Goal: Task Accomplishment & Management: Use online tool/utility

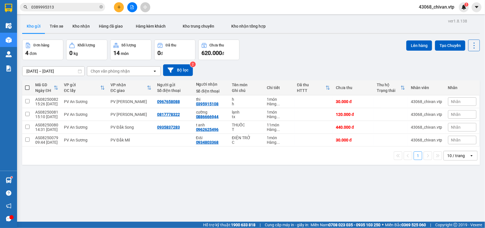
click at [29, 87] on span at bounding box center [27, 87] width 5 height 5
click at [27, 85] on input "checkbox" at bounding box center [27, 85] width 0 height 0
checkbox input "true"
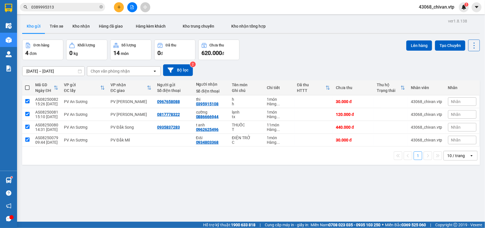
checkbox input "true"
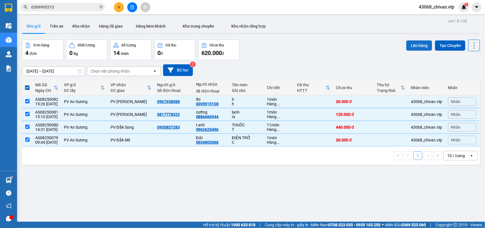
click at [411, 47] on button "Lên hàng" at bounding box center [419, 45] width 26 height 10
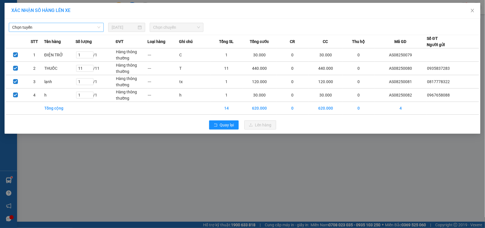
drag, startPoint x: 86, startPoint y: 23, endPoint x: 79, endPoint y: 25, distance: 7.1
click at [82, 24] on div "Chọn tuyến" at bounding box center [56, 27] width 95 height 9
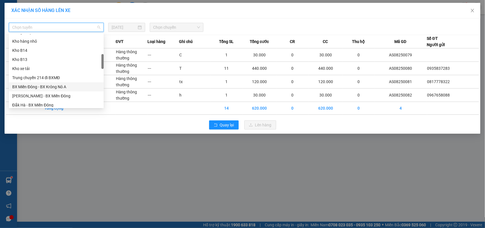
scroll to position [178, 0]
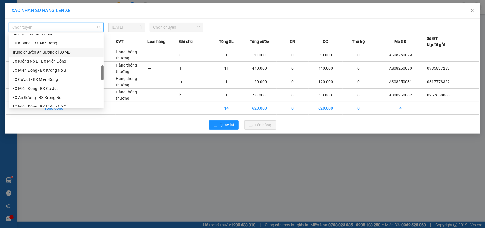
click at [51, 55] on div "Trung chuyển An Sương đi BXMĐ" at bounding box center [56, 52] width 88 height 6
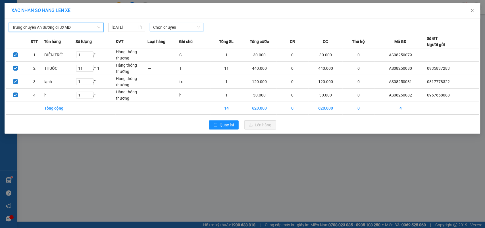
click at [168, 28] on span "Chọn chuyến" at bounding box center [176, 27] width 47 height 9
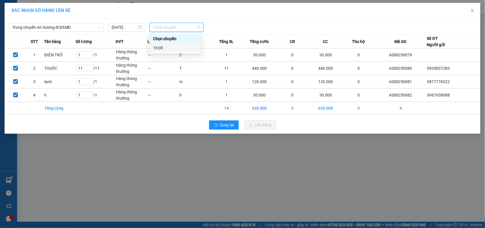
click at [180, 51] on div "16:00" at bounding box center [175, 48] width 44 height 6
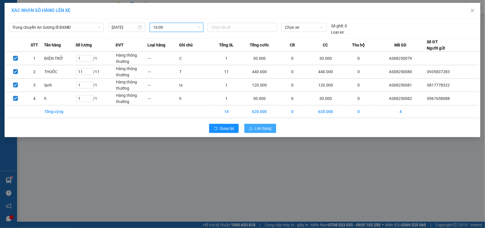
click at [266, 128] on span "Lên hàng" at bounding box center [263, 128] width 16 height 6
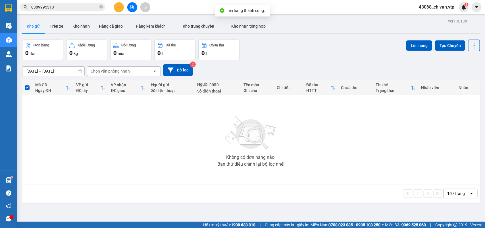
click at [129, 9] on button at bounding box center [132, 7] width 10 height 10
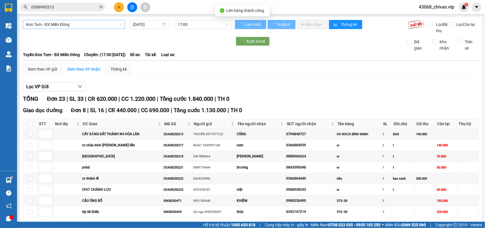
type input "[DATE]"
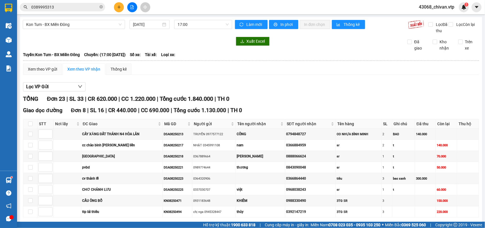
click at [64, 29] on div "Kon Tum - BX Miền Đông [DATE] 17:00" at bounding box center [127, 27] width 209 height 14
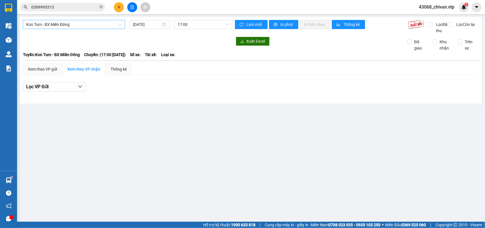
click at [70, 22] on span "Kon Tum - BX Miền Đông" at bounding box center [73, 24] width 95 height 9
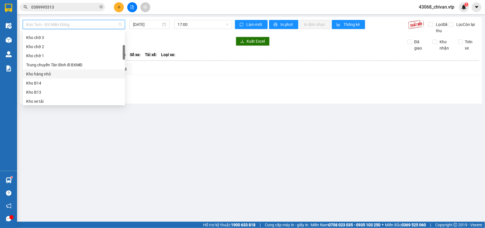
scroll to position [142, 0]
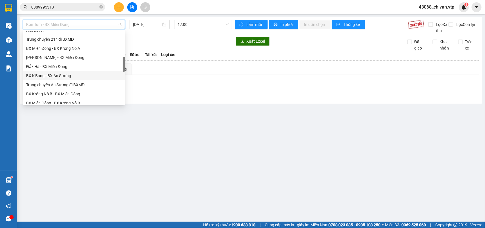
click at [74, 82] on div "Trung chuyển An Sương đi BXMĐ" at bounding box center [73, 85] width 95 height 6
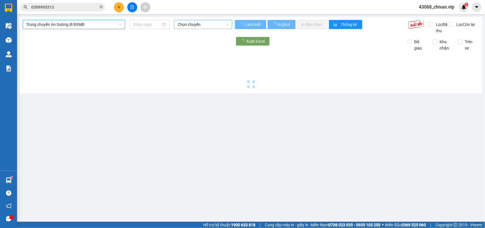
type input "[DATE]"
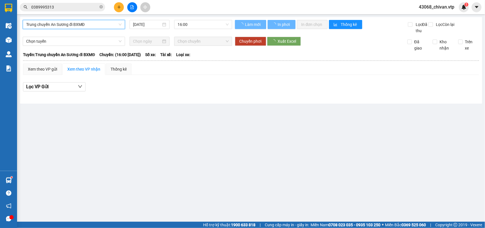
click at [191, 26] on span "16:00" at bounding box center [203, 24] width 51 height 9
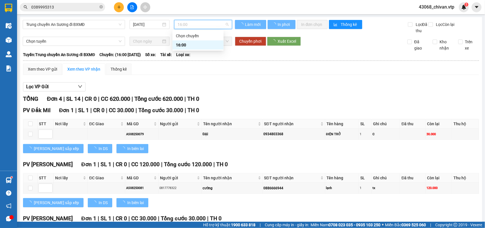
click at [240, 90] on div "Lọc VP Gửi" at bounding box center [251, 86] width 456 height 9
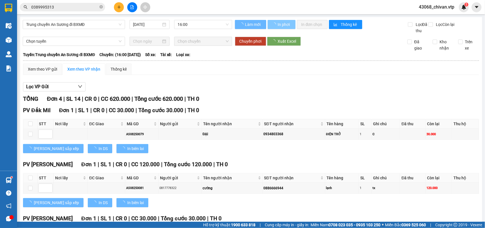
click at [280, 26] on span "In phơi" at bounding box center [284, 24] width 13 height 6
